Goal: Information Seeking & Learning: Compare options

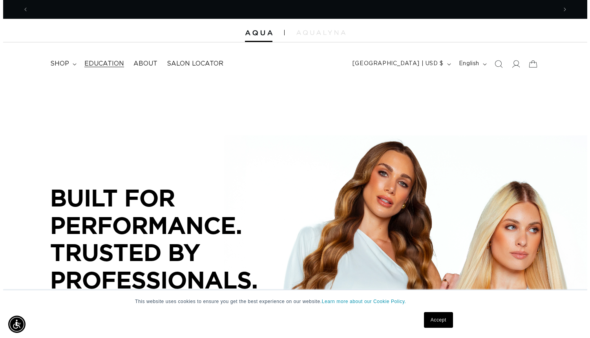
scroll to position [0, 528]
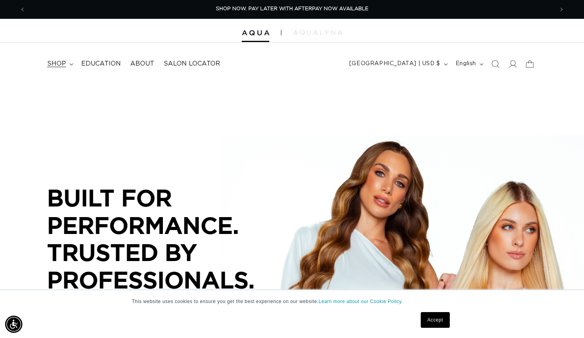
click at [55, 66] on span "shop" at bounding box center [56, 64] width 19 height 8
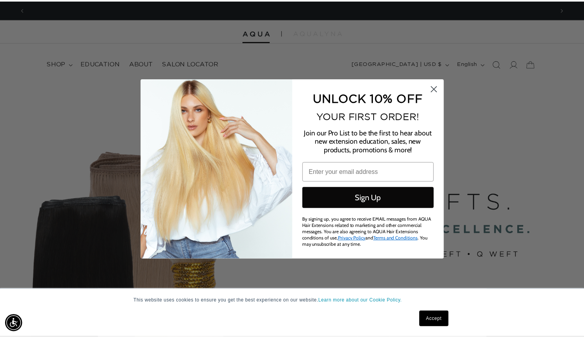
scroll to position [0, 1069]
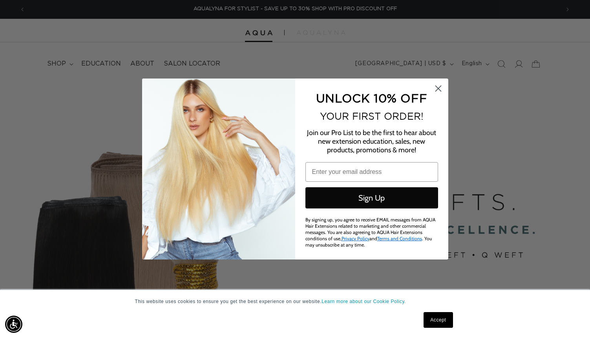
click at [442, 89] on circle "Close dialog" at bounding box center [437, 88] width 13 height 13
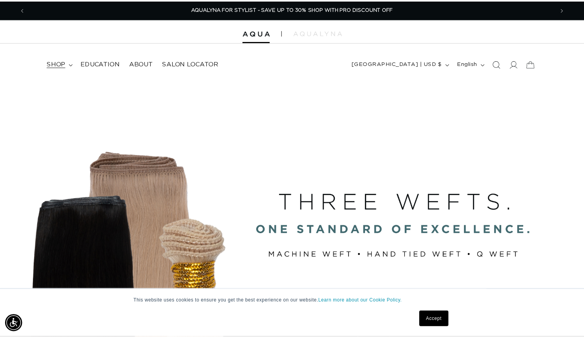
scroll to position [0, 1057]
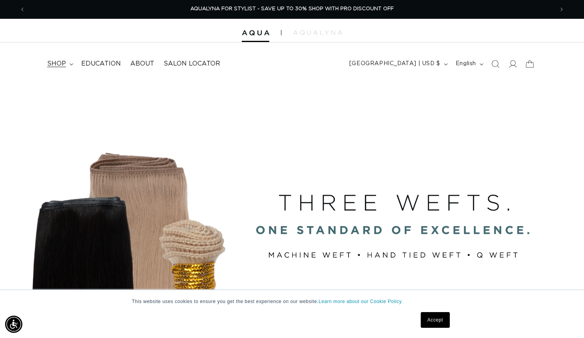
click at [55, 60] on span "shop" at bounding box center [56, 64] width 19 height 8
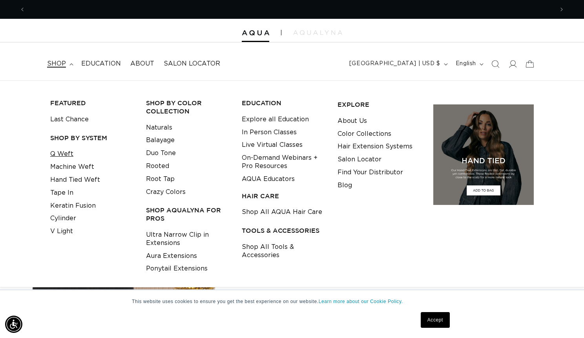
scroll to position [0, 0]
click at [64, 148] on link "Q Weft" at bounding box center [61, 154] width 23 height 13
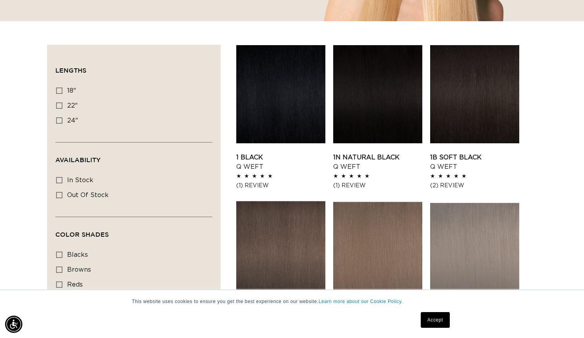
scroll to position [242, 0]
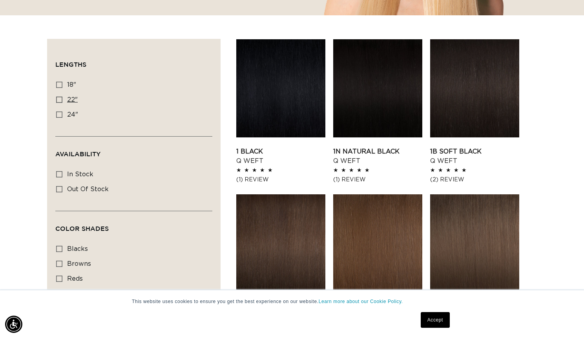
click at [62, 99] on icon at bounding box center [59, 100] width 6 height 6
click at [62, 99] on input "22" 22" (5 products)" at bounding box center [59, 100] width 6 height 6
checkbox input "true"
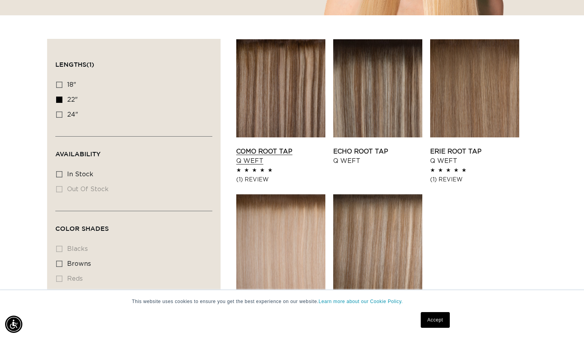
click at [294, 147] on link "Como Root Tap Q Weft" at bounding box center [280, 156] width 89 height 19
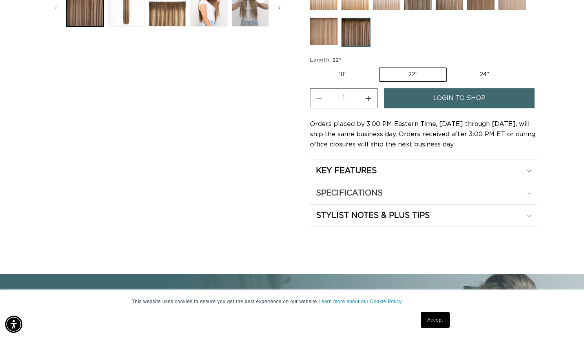
scroll to position [0, 528]
click at [324, 186] on summary "SPECIFICATIONS" at bounding box center [423, 193] width 227 height 22
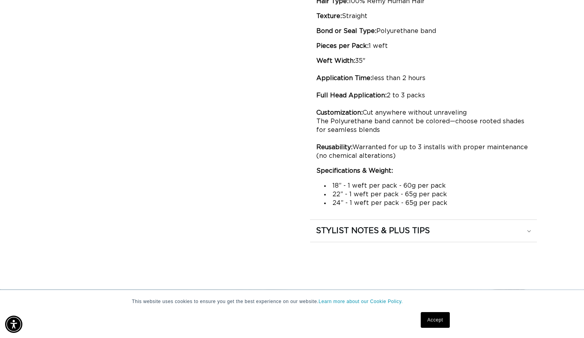
scroll to position [0, 0]
drag, startPoint x: 329, startPoint y: 196, endPoint x: 415, endPoint y: 196, distance: 86.4
click at [415, 196] on li "22” - 1 weft per pack - 65g per pack" at bounding box center [427, 194] width 207 height 9
click at [457, 197] on li "22” - 1 weft per pack - 65g per pack" at bounding box center [427, 194] width 207 height 9
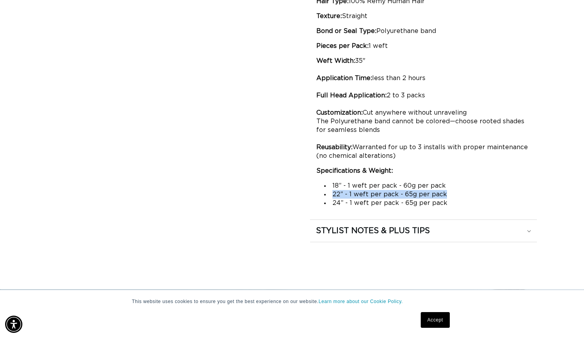
drag, startPoint x: 442, startPoint y: 193, endPoint x: 330, endPoint y: 195, distance: 112.3
click at [330, 195] on li "22” - 1 weft per pack - 65g per pack" at bounding box center [427, 194] width 207 height 9
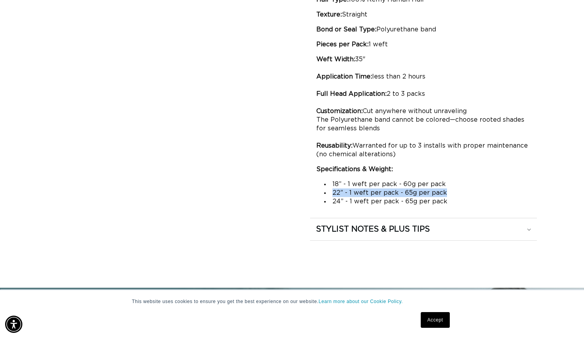
scroll to position [0, 1057]
drag, startPoint x: 332, startPoint y: 184, endPoint x: 437, endPoint y: 184, distance: 105.2
click at [437, 184] on li "18” - 1 weft per pack - 60g per pack" at bounding box center [427, 184] width 207 height 9
click at [466, 183] on li "18” - 1 weft per pack - 60g per pack" at bounding box center [427, 184] width 207 height 9
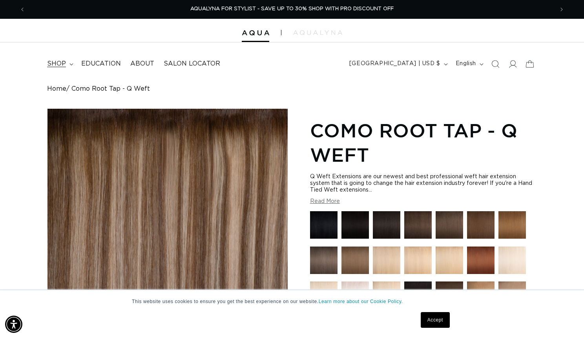
click at [58, 63] on span "shop" at bounding box center [56, 64] width 19 height 8
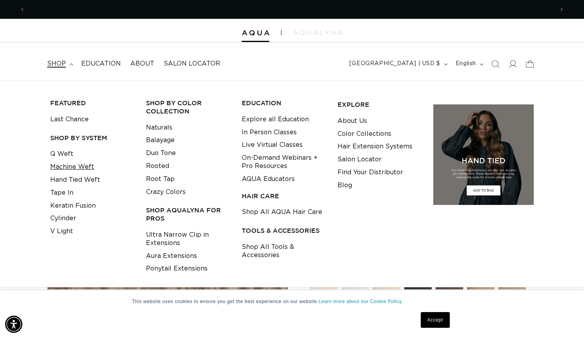
click at [68, 169] on link "Machine Weft" at bounding box center [72, 167] width 44 height 13
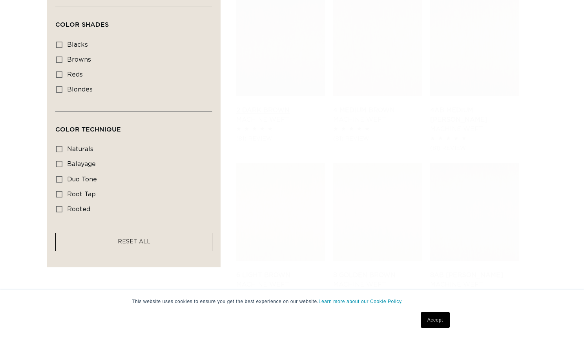
scroll to position [472, 0]
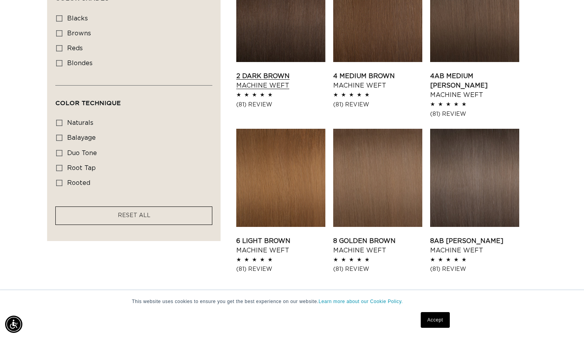
click at [252, 89] on link "2 Dark Brown Machine Weft" at bounding box center [280, 80] width 89 height 19
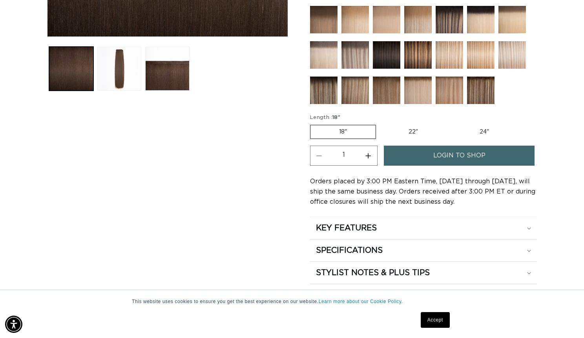
scroll to position [338, 0]
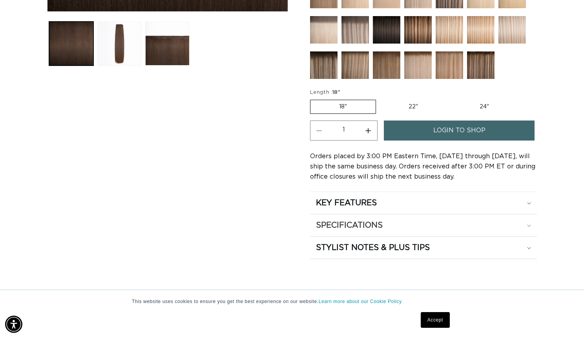
click at [371, 216] on summary "SPECIFICATIONS" at bounding box center [423, 225] width 227 height 22
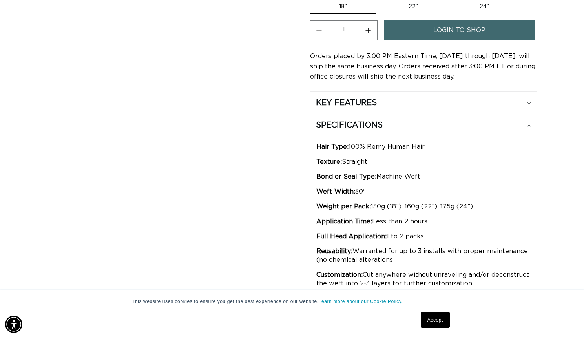
scroll to position [0, 1057]
drag, startPoint x: 309, startPoint y: 207, endPoint x: 390, endPoint y: 204, distance: 81.3
click at [390, 204] on div "Skip to product information Open media 1 in modal Open media 2 in modal Open me…" at bounding box center [292, 20] width 490 height 699
drag, startPoint x: 404, startPoint y: 204, endPoint x: 430, endPoint y: 206, distance: 25.2
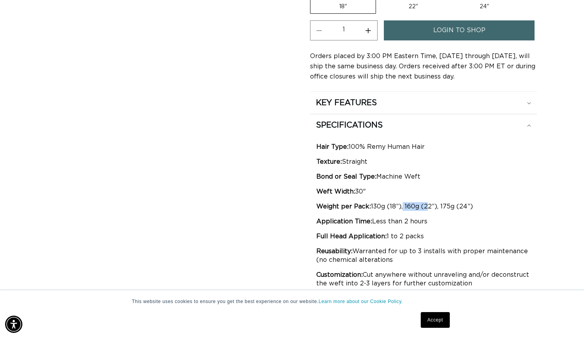
click at [430, 206] on p "Weight per Pack: 130g (18”), 160g (22”), 175g (24”)" at bounding box center [423, 206] width 214 height 9
click at [470, 223] on p "Application Time: Less than 2 hours" at bounding box center [423, 221] width 214 height 9
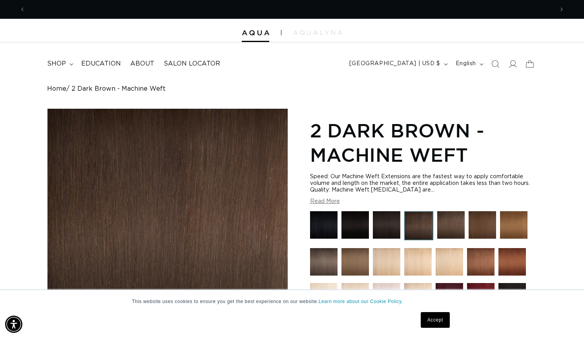
scroll to position [0, 528]
